Goal: Find specific page/section: Find specific page/section

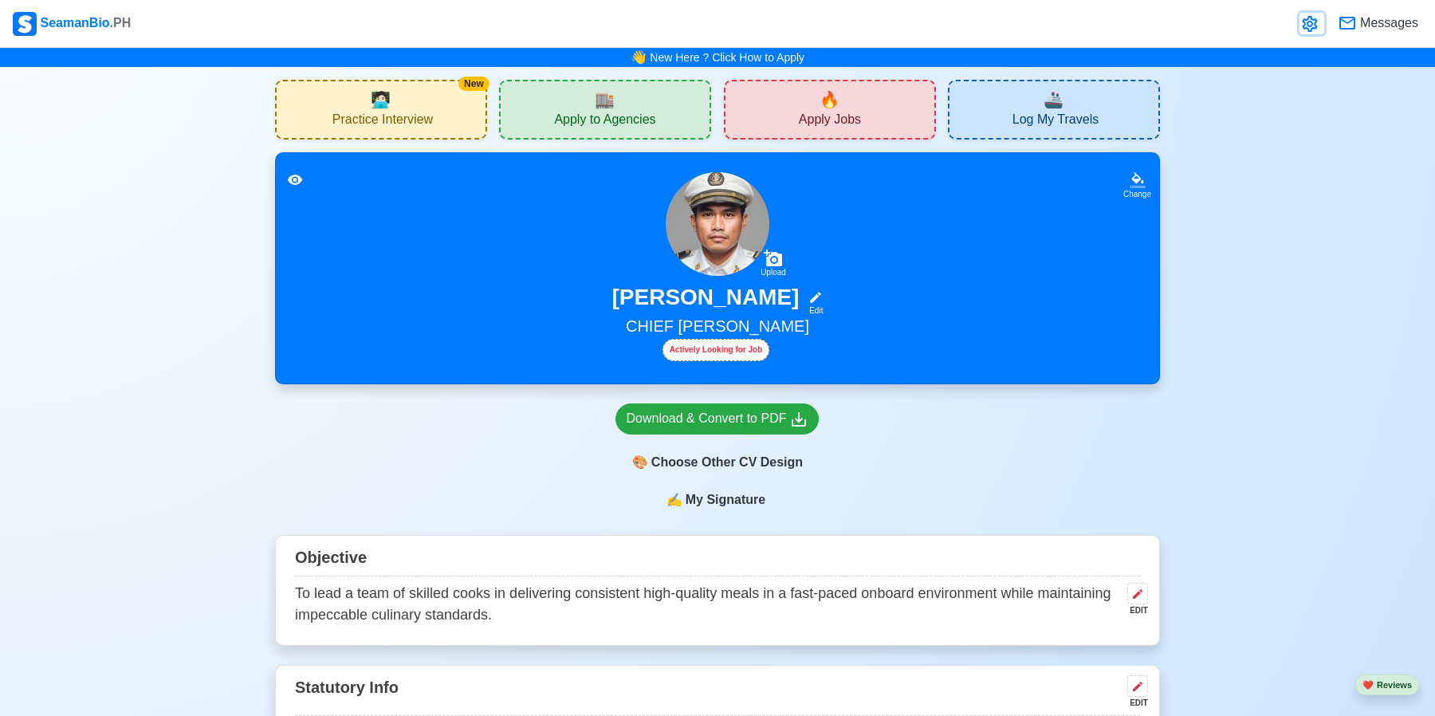
click at [1303, 26] on icon at bounding box center [1309, 24] width 15 height 16
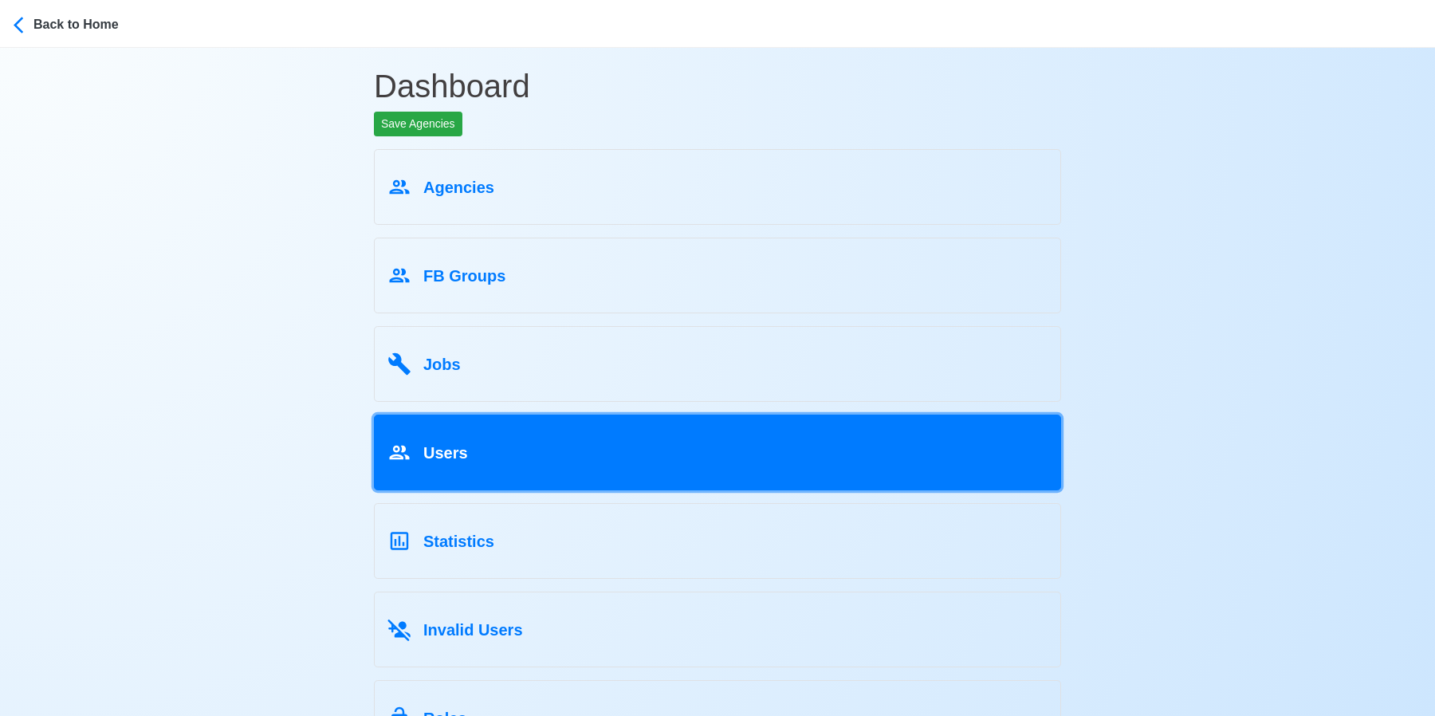
click at [595, 474] on link "Users" at bounding box center [717, 452] width 687 height 76
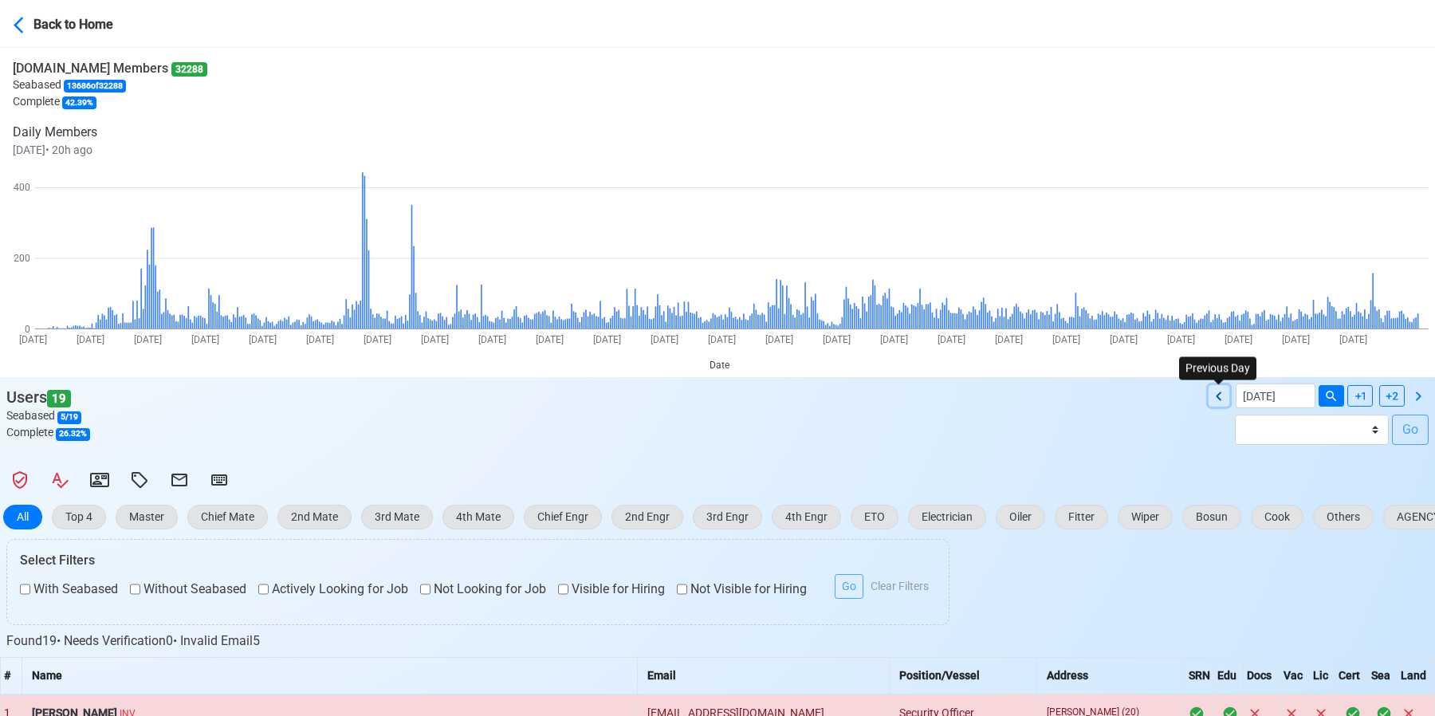
click at [1215, 398] on icon at bounding box center [1218, 396] width 19 height 19
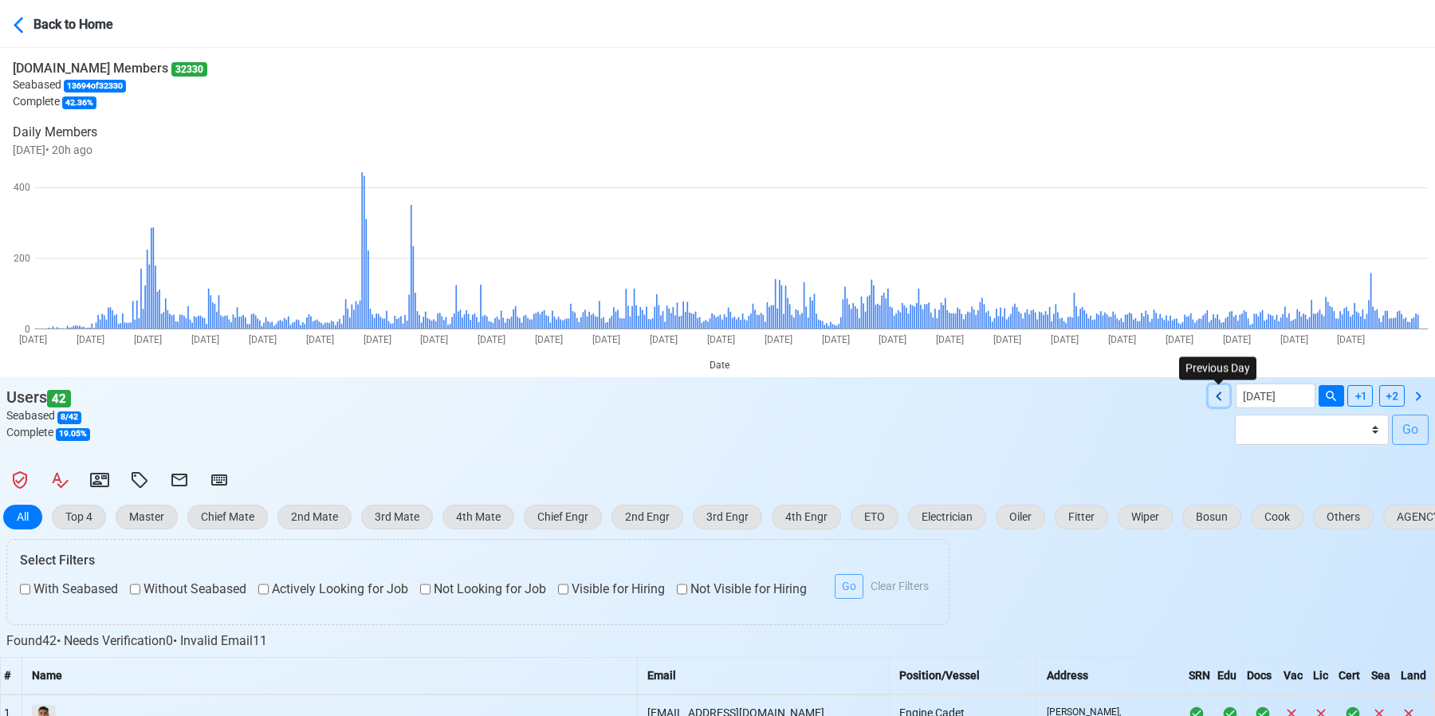
click at [1215, 398] on icon at bounding box center [1218, 396] width 19 height 19
click at [1213, 397] on icon at bounding box center [1218, 396] width 19 height 19
click at [1208, 402] on button at bounding box center [1218, 396] width 21 height 22
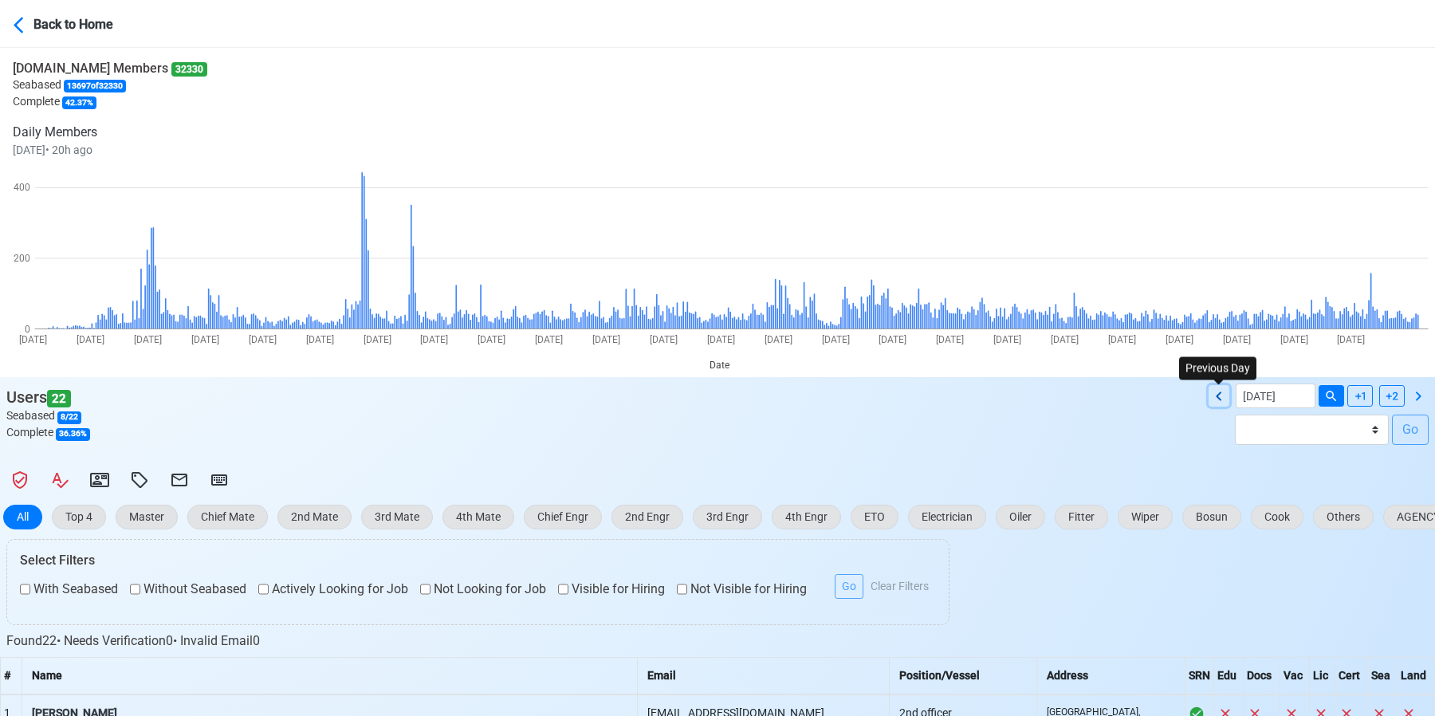
click at [1208, 402] on button at bounding box center [1218, 396] width 21 height 22
click at [1223, 400] on icon at bounding box center [1218, 396] width 19 height 19
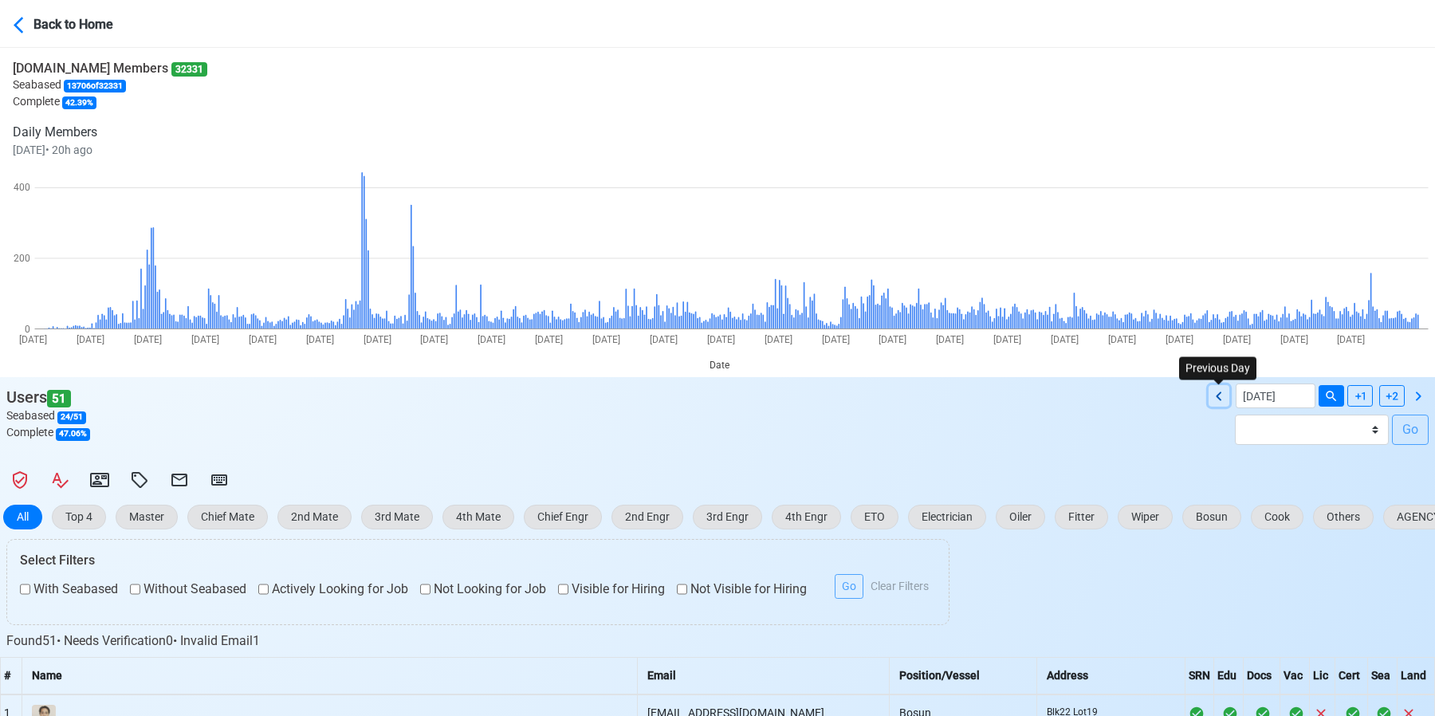
click at [1223, 400] on icon at bounding box center [1218, 396] width 19 height 19
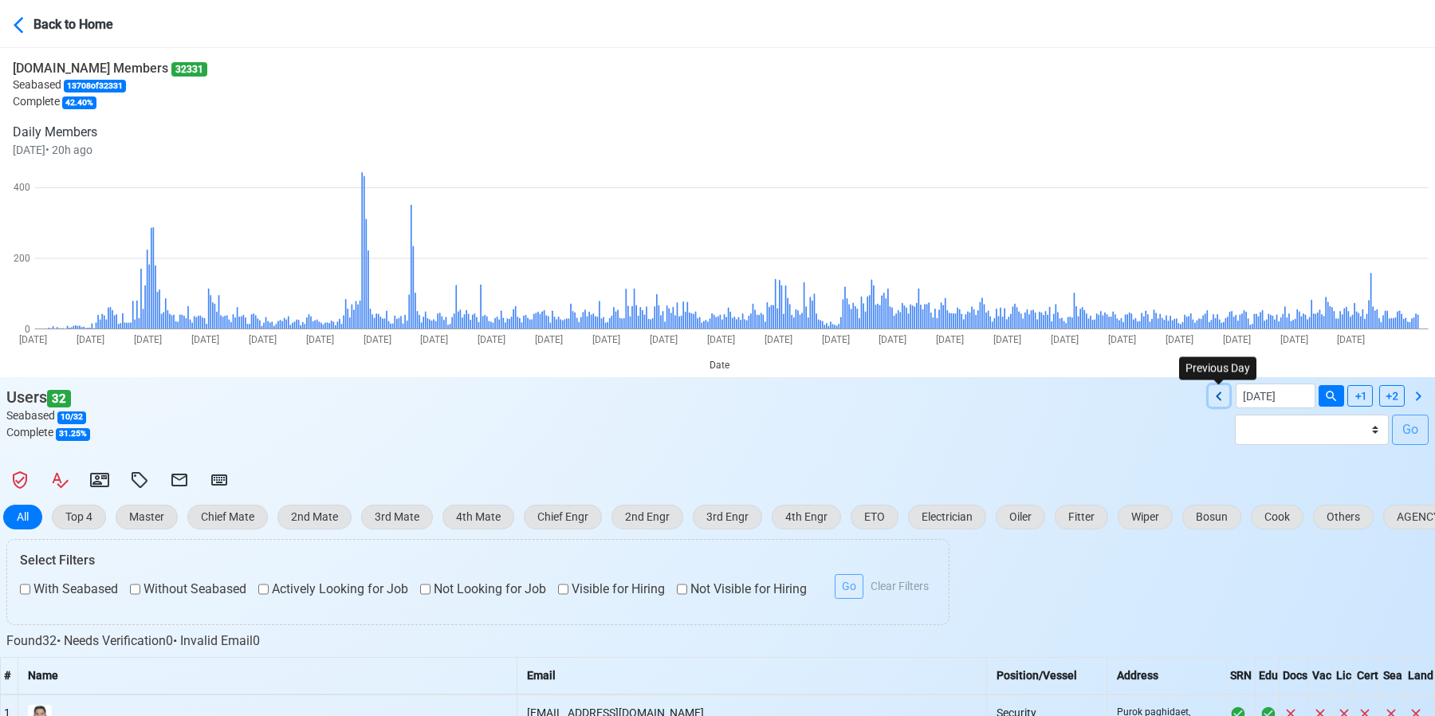
click at [1223, 400] on icon at bounding box center [1218, 396] width 19 height 19
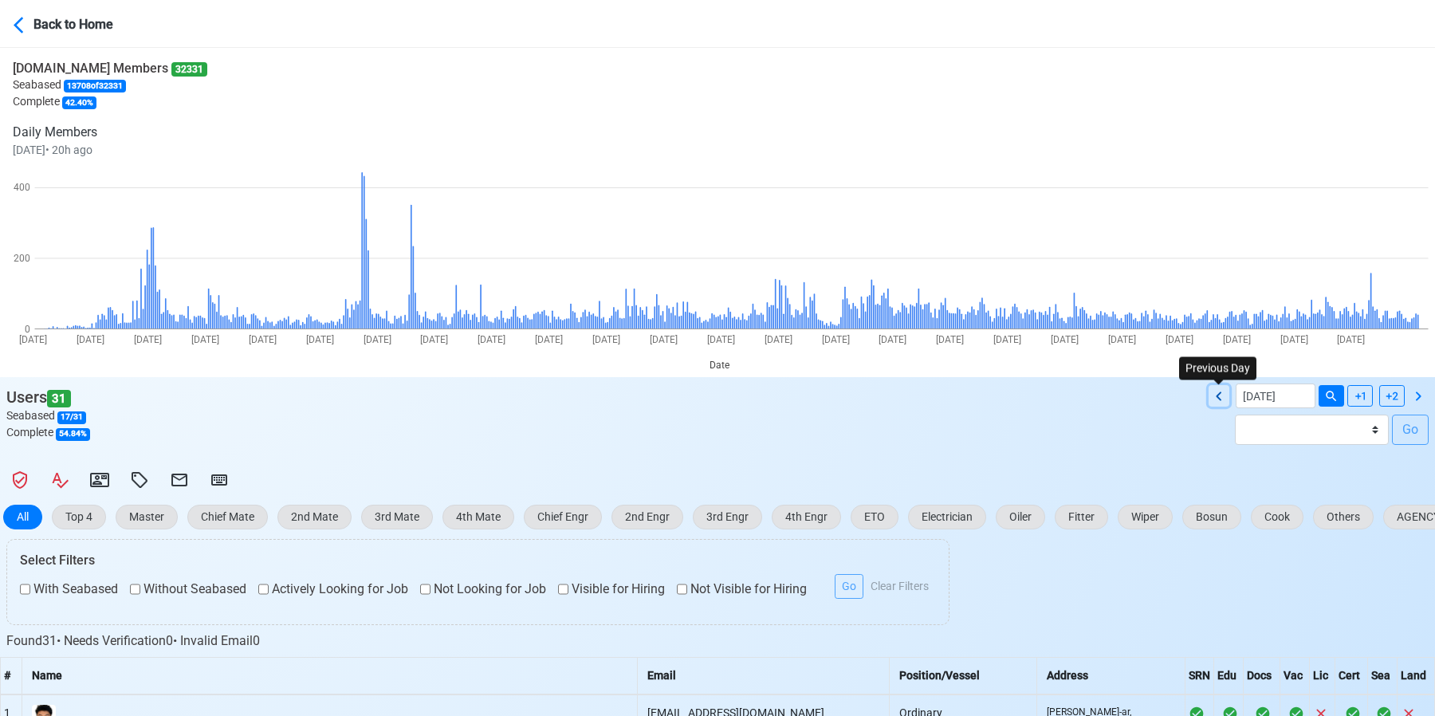
click at [1223, 400] on icon at bounding box center [1218, 396] width 19 height 19
click at [1417, 394] on icon at bounding box center [1419, 395] width 6 height 9
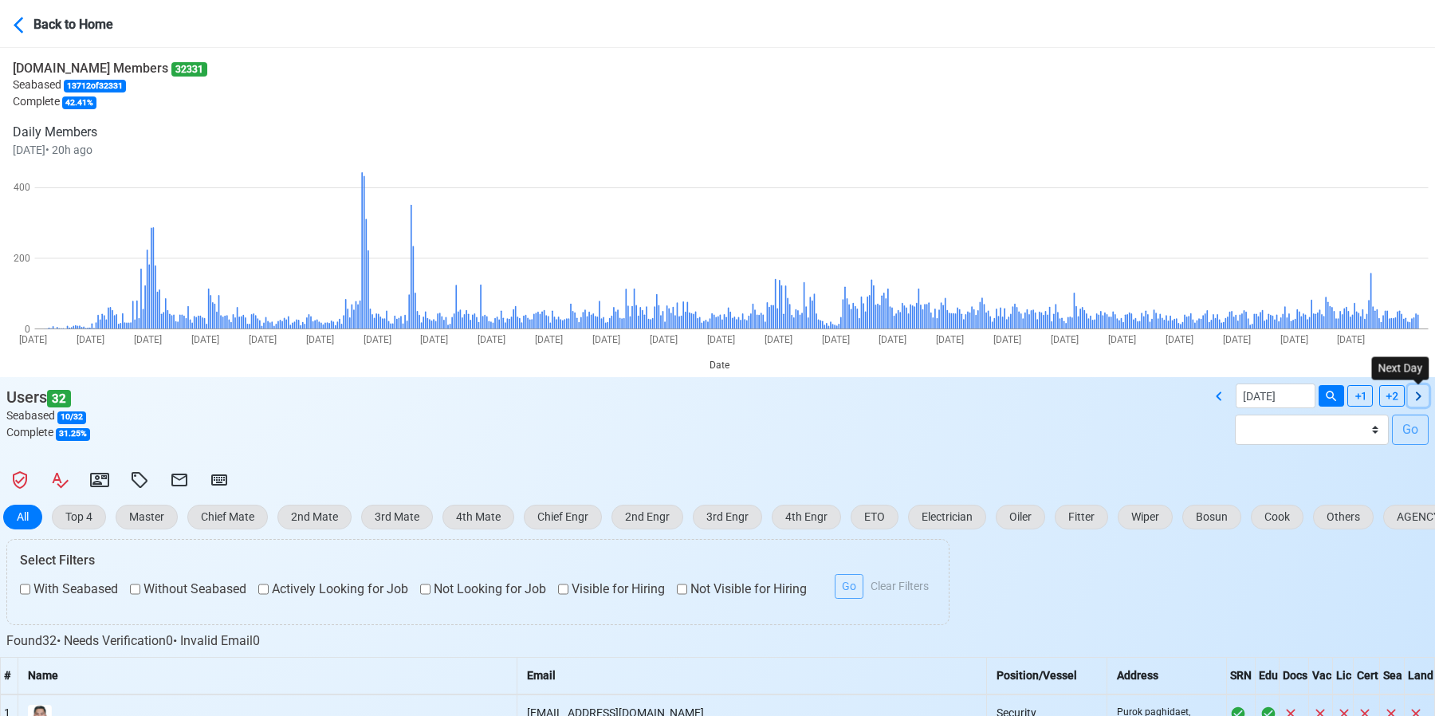
click at [1417, 394] on icon at bounding box center [1419, 395] width 6 height 9
type input "[DATE]"
